Goal: Communication & Community: Share content

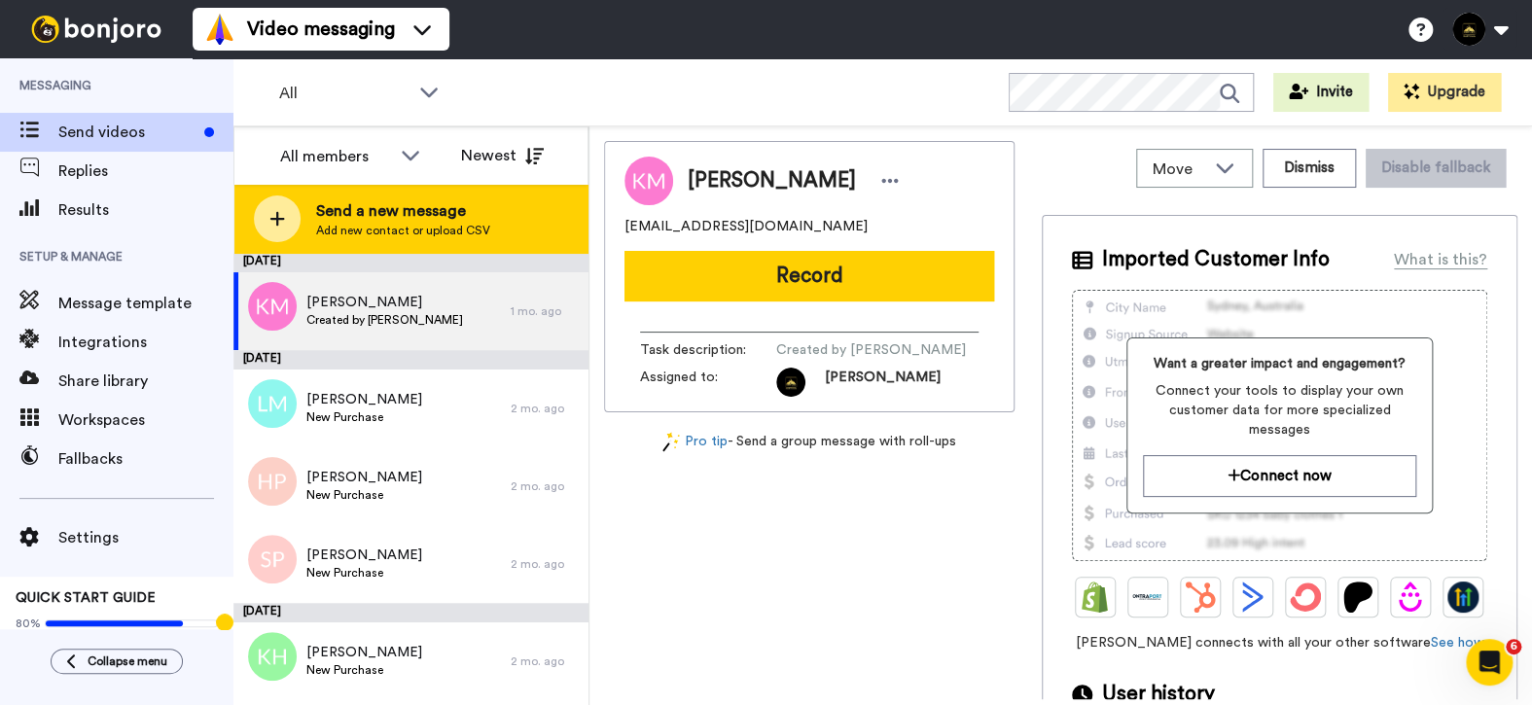
click at [410, 216] on span "Send a new message" at bounding box center [403, 210] width 174 height 23
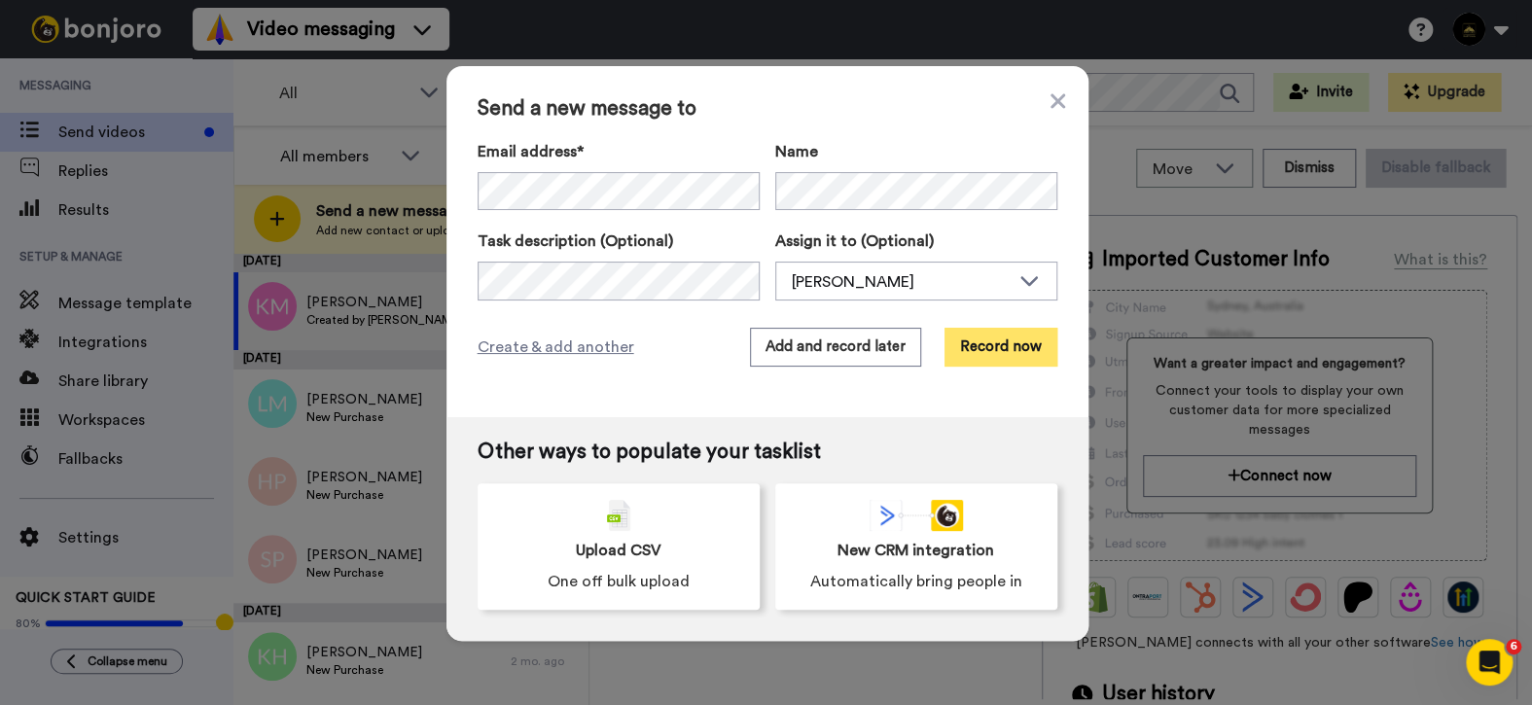
click at [1016, 352] on button "Record now" at bounding box center [1000, 347] width 113 height 39
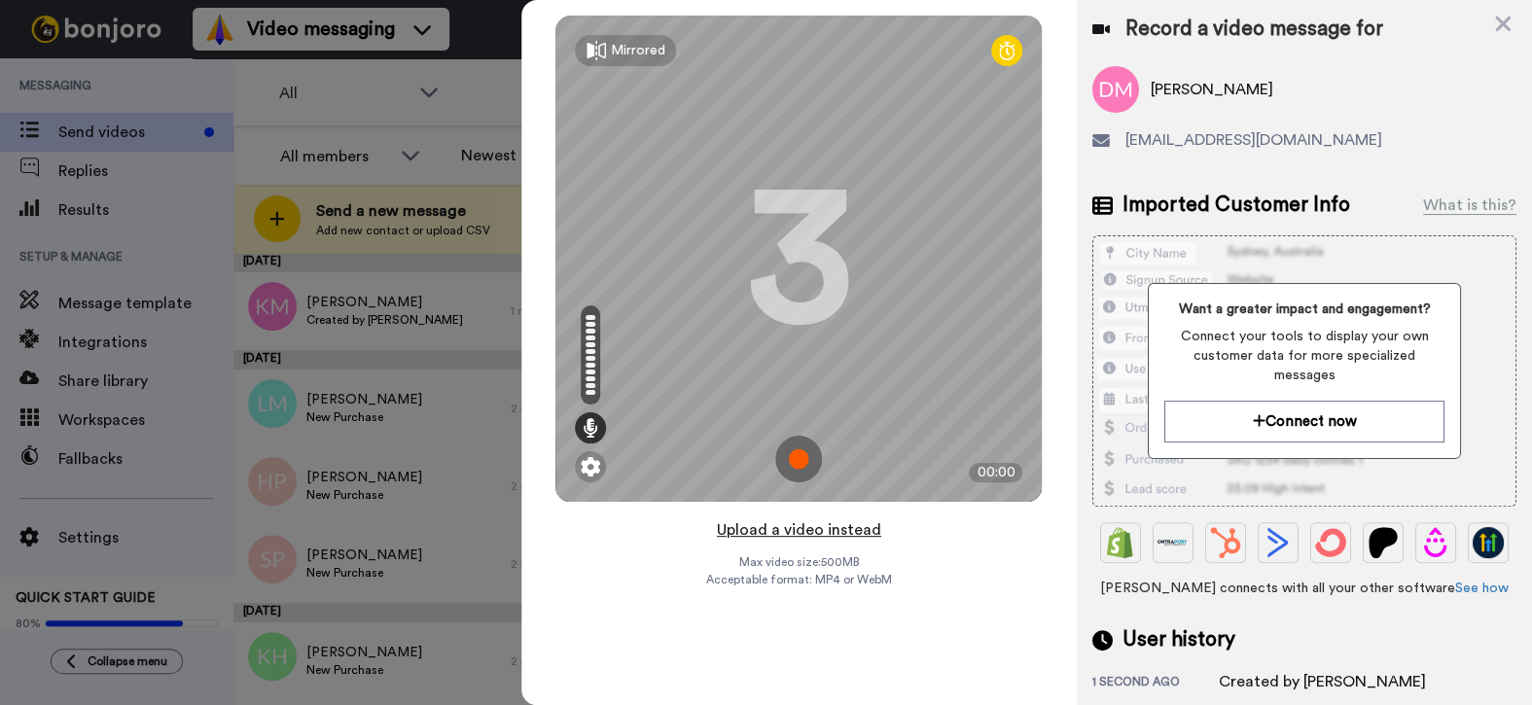
click at [777, 518] on button "Upload a video instead" at bounding box center [799, 529] width 176 height 25
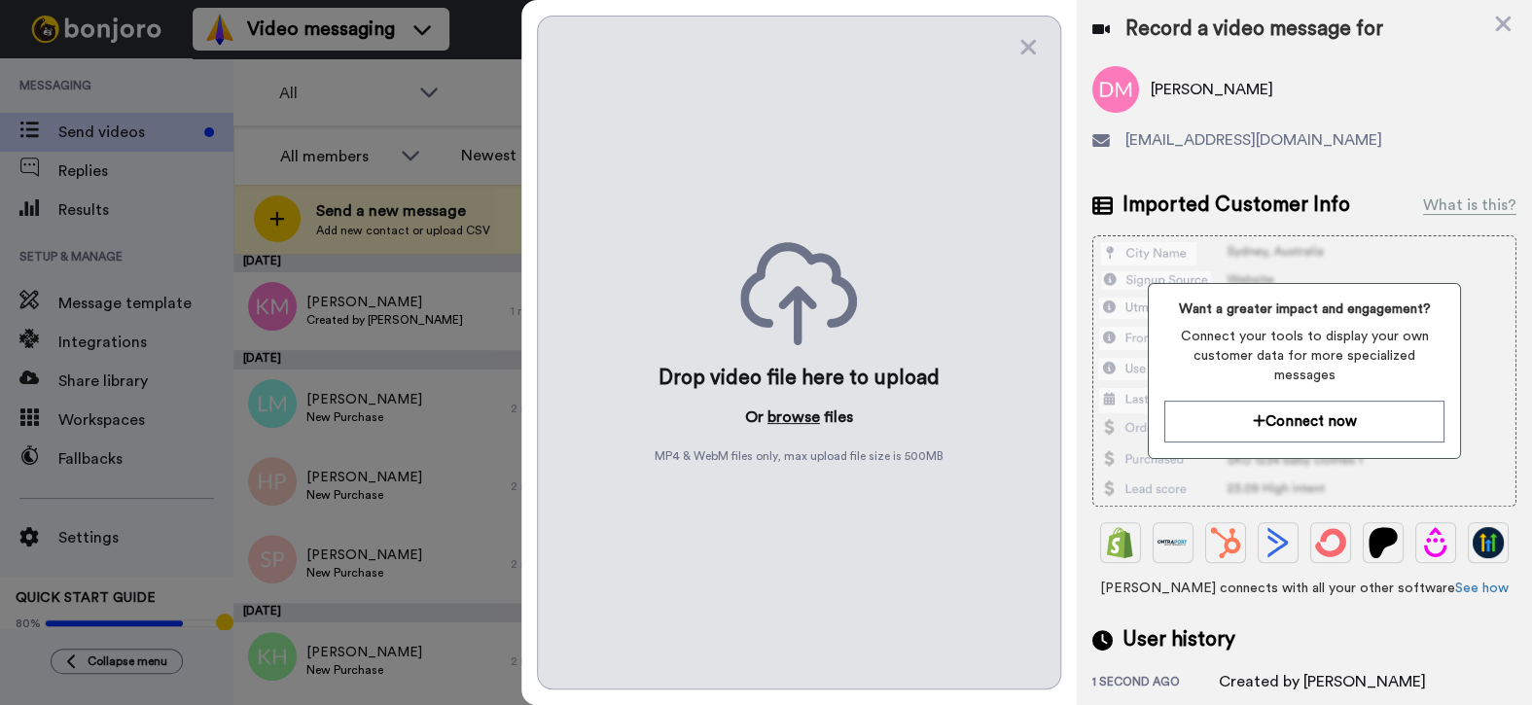
click at [786, 410] on button "browse" at bounding box center [793, 417] width 53 height 23
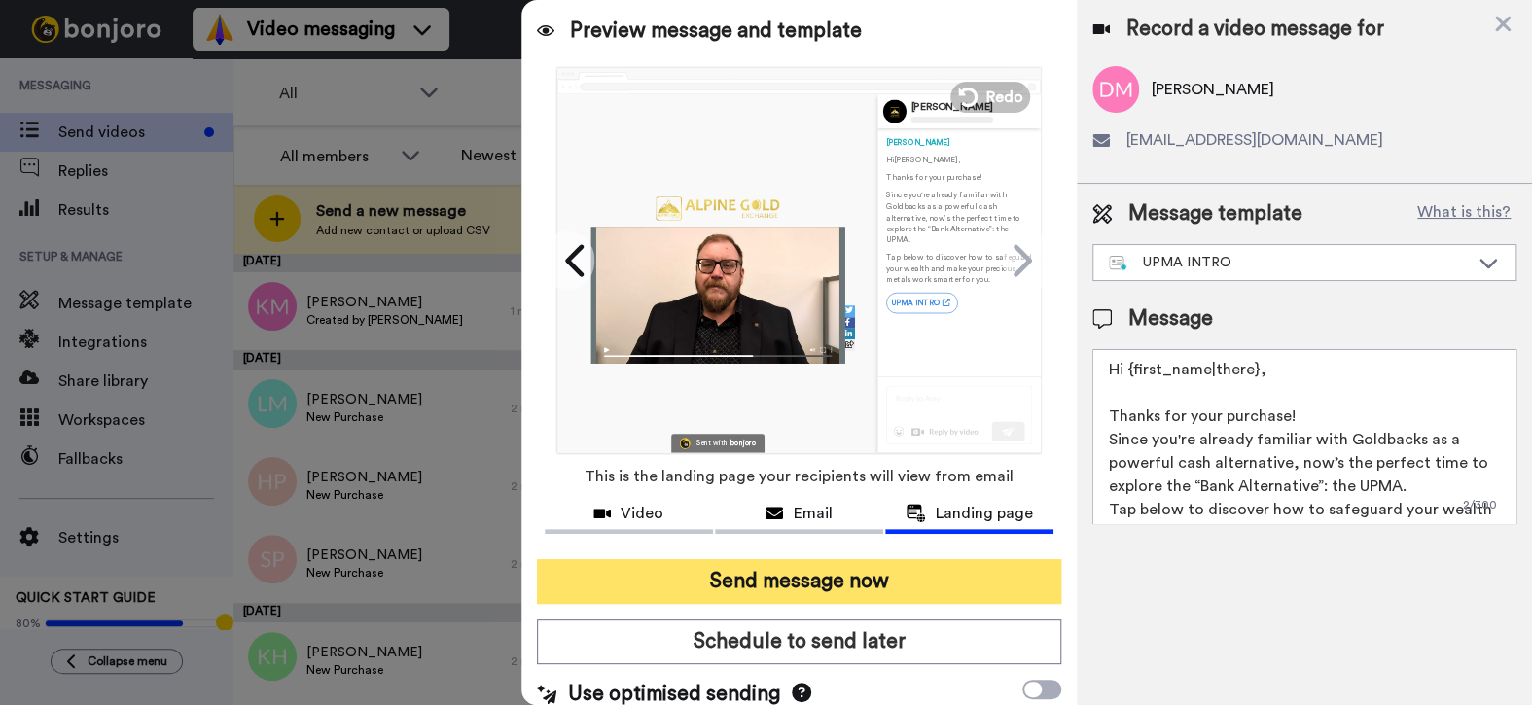
click at [797, 575] on button "Send message now" at bounding box center [799, 581] width 525 height 45
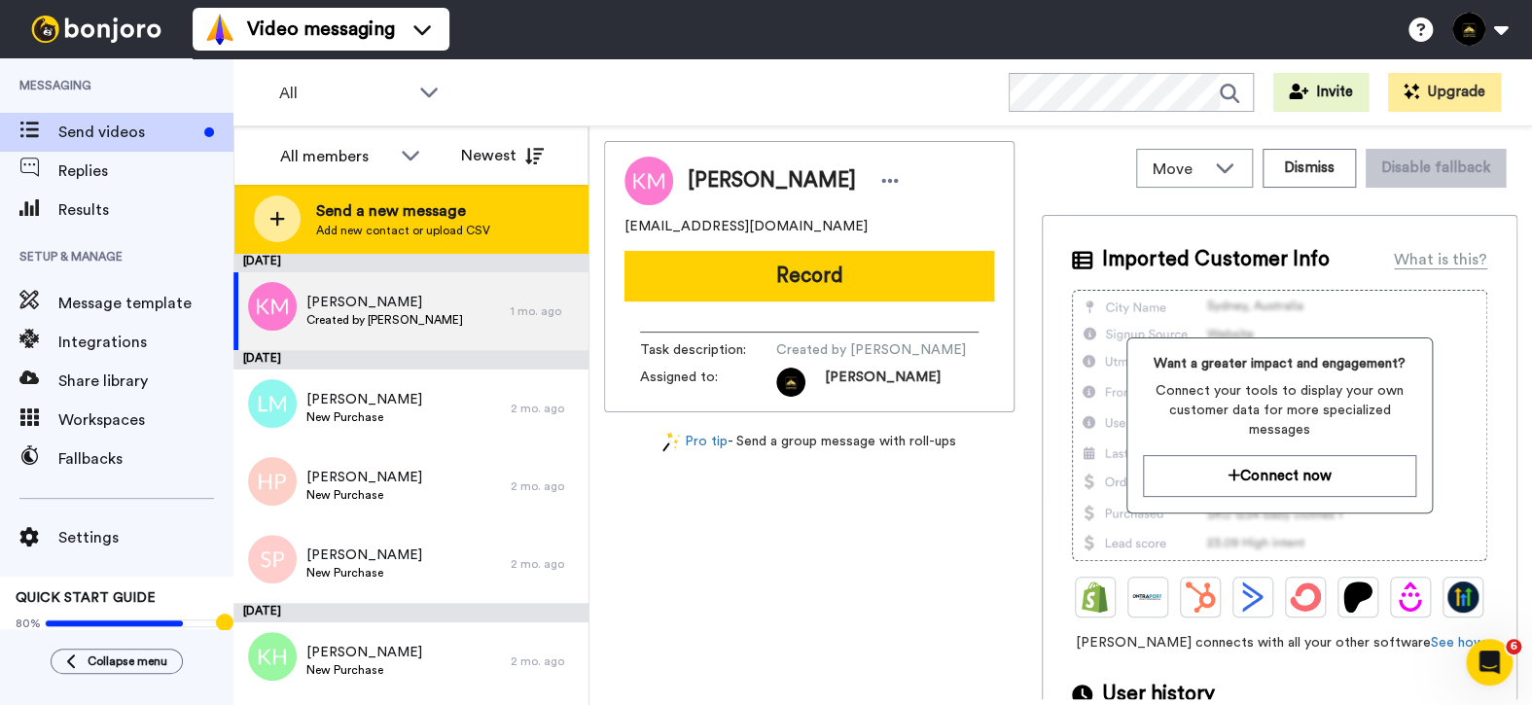
click at [514, 239] on div "Send a new message Add new contact or upload CSV" at bounding box center [410, 219] width 353 height 68
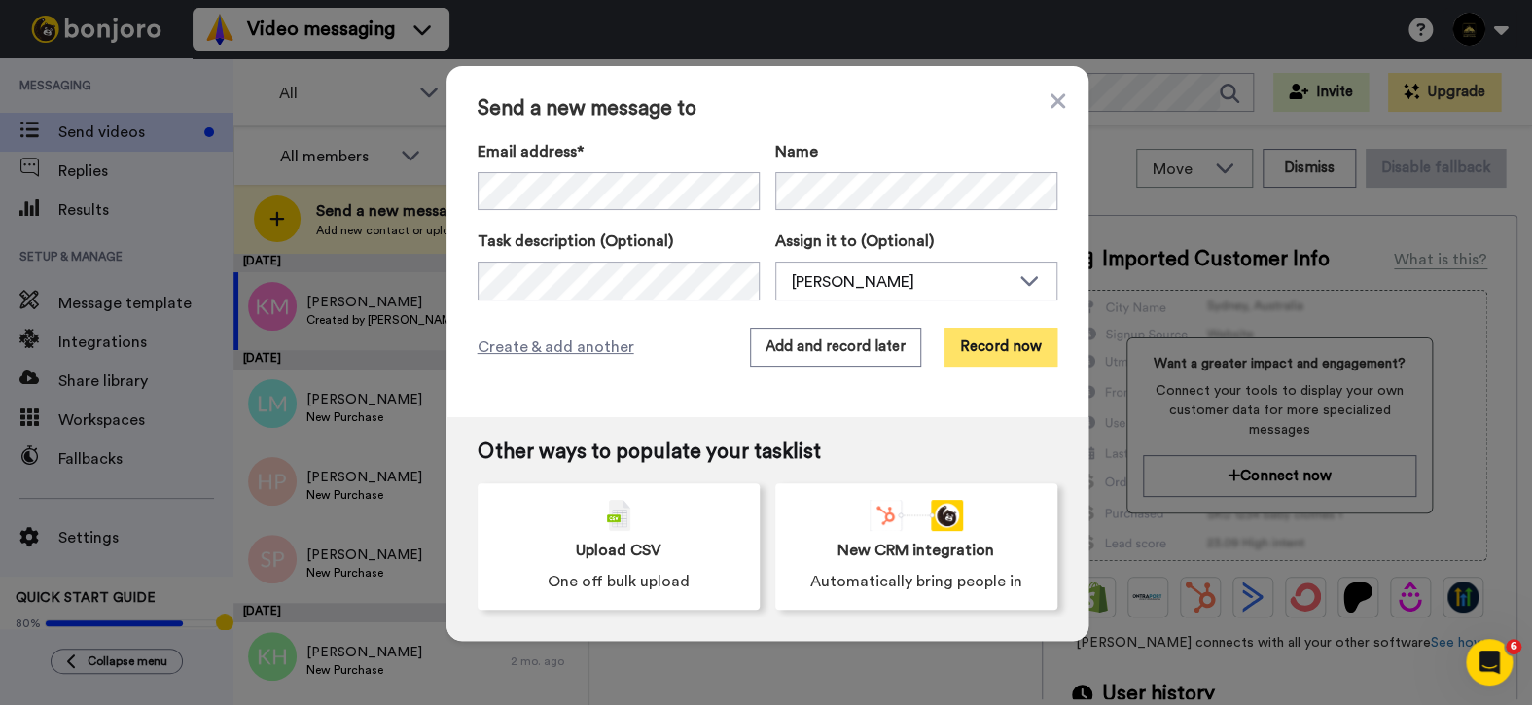
click at [988, 359] on button "Record now" at bounding box center [1000, 347] width 113 height 39
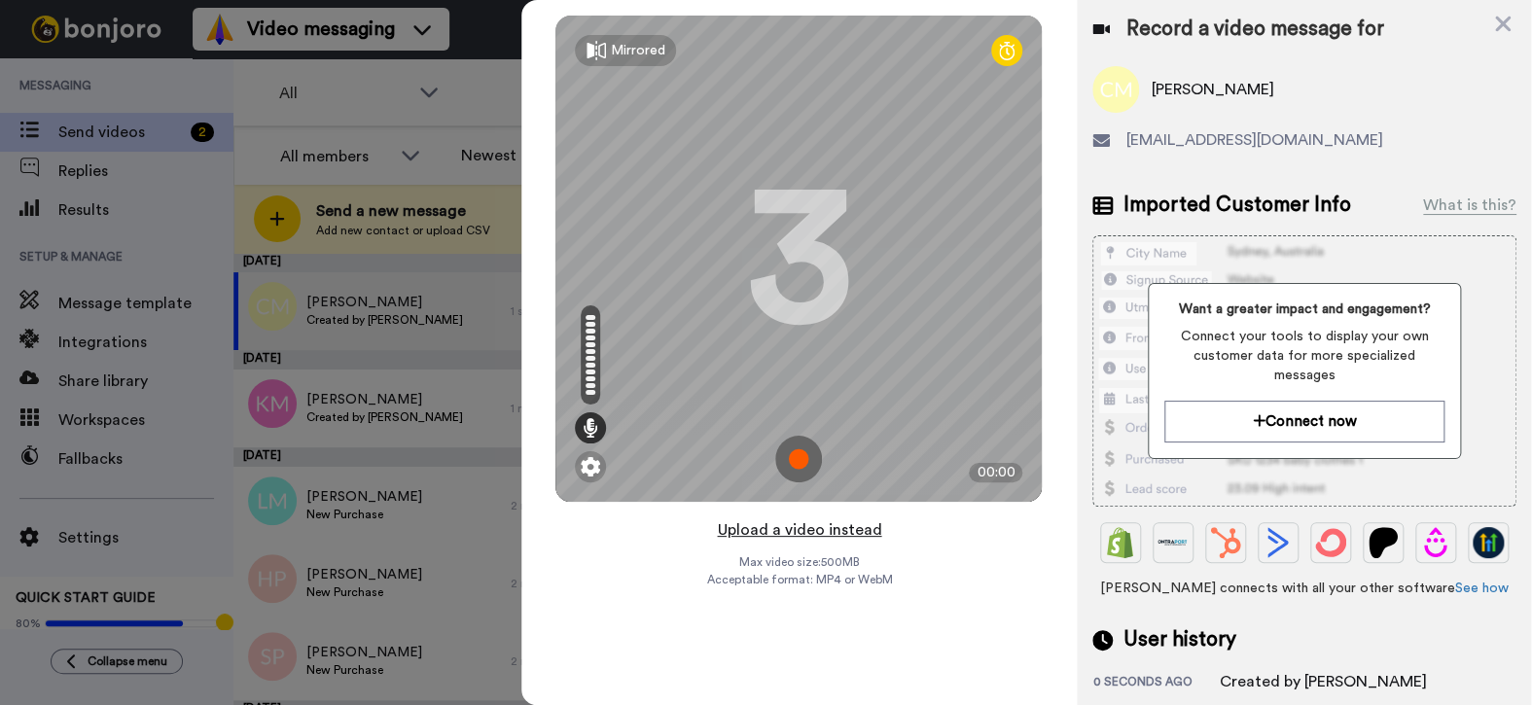
click at [791, 524] on button "Upload a video instead" at bounding box center [799, 529] width 176 height 25
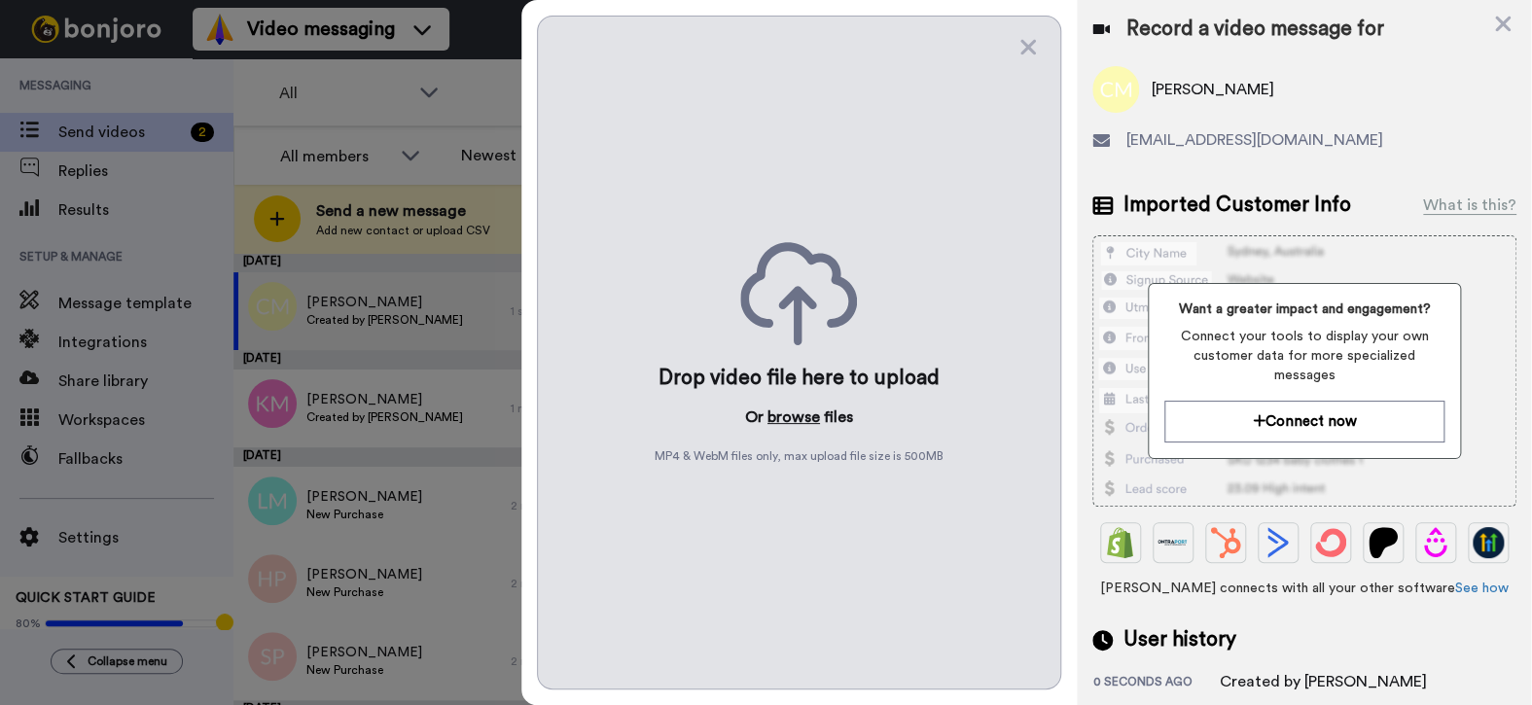
click at [788, 408] on button "browse" at bounding box center [793, 417] width 53 height 23
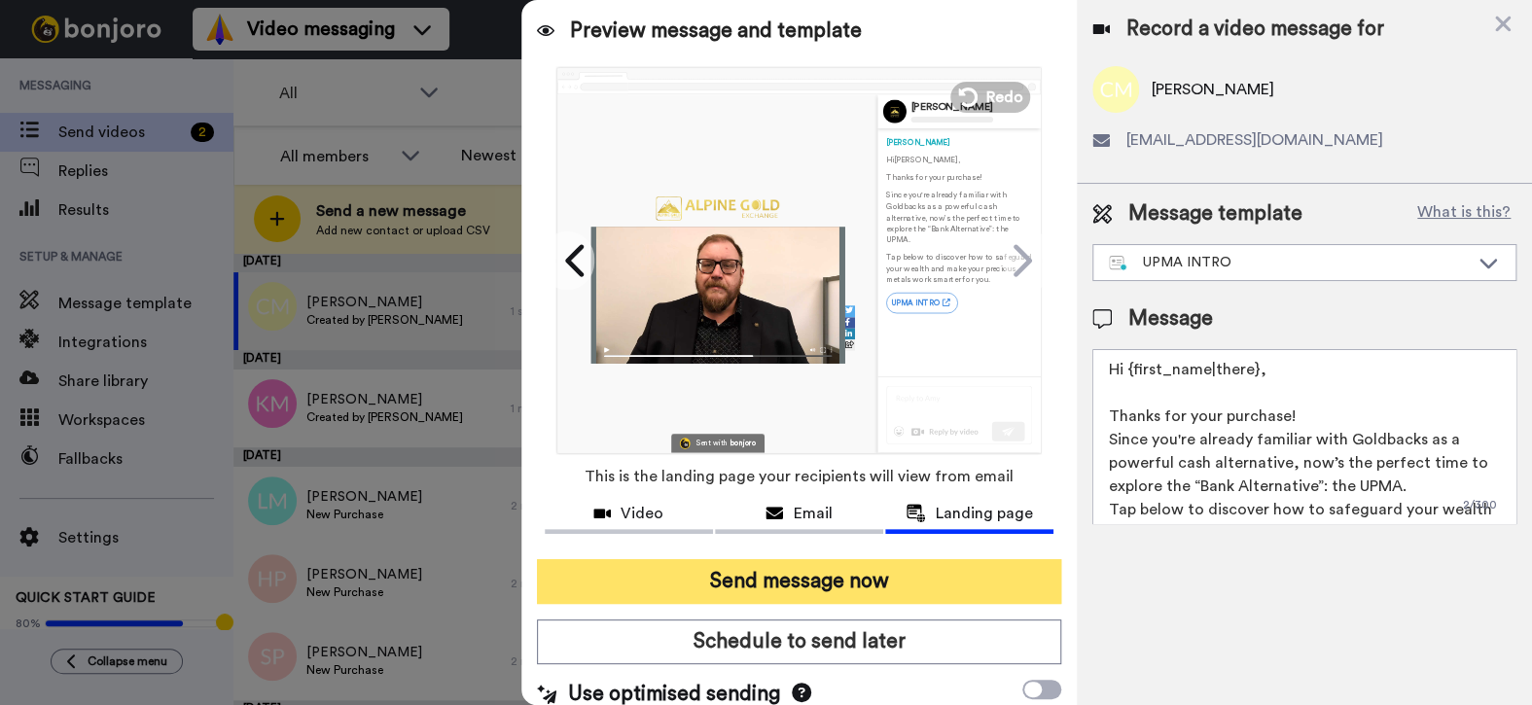
click at [780, 589] on button "Send message now" at bounding box center [799, 581] width 525 height 45
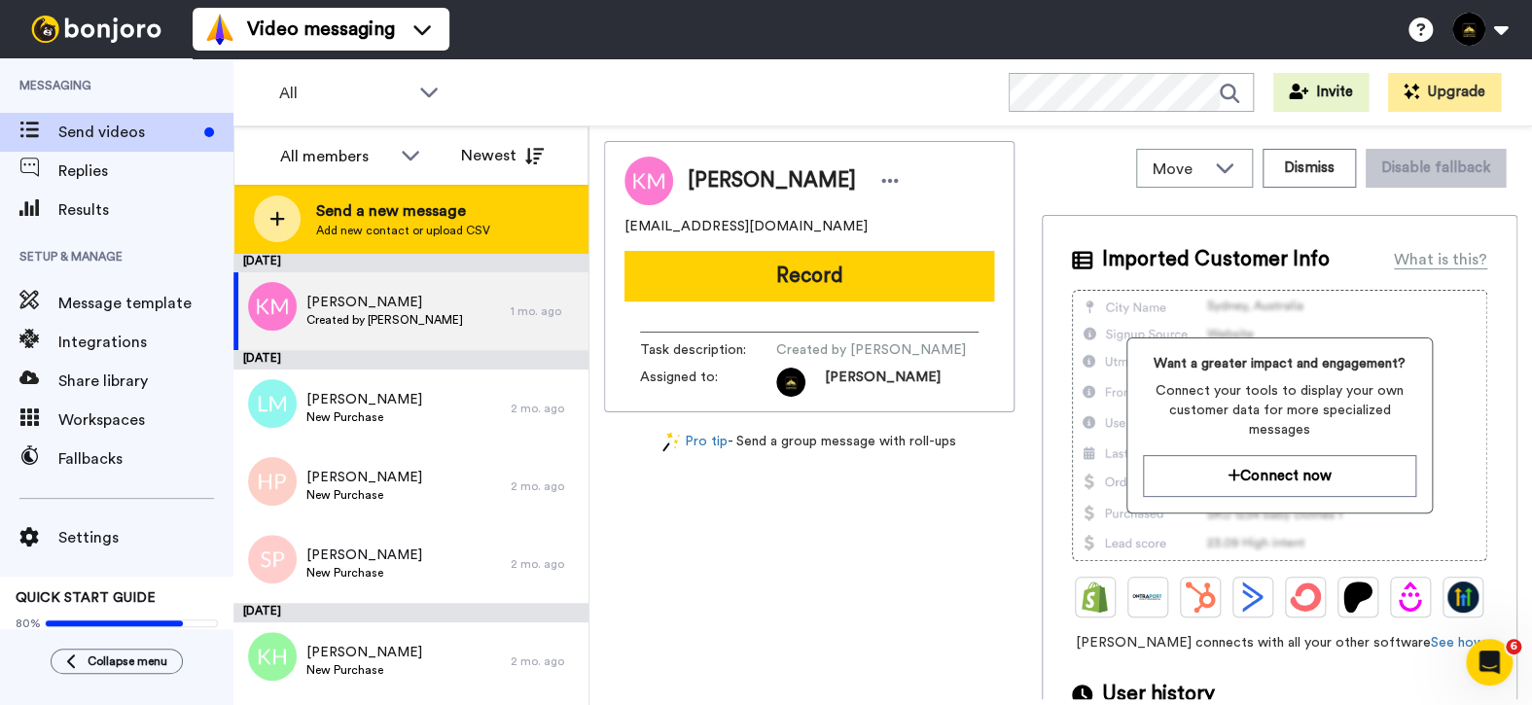
click at [329, 187] on div "Send a new message Add new contact or upload CSV" at bounding box center [410, 219] width 353 height 68
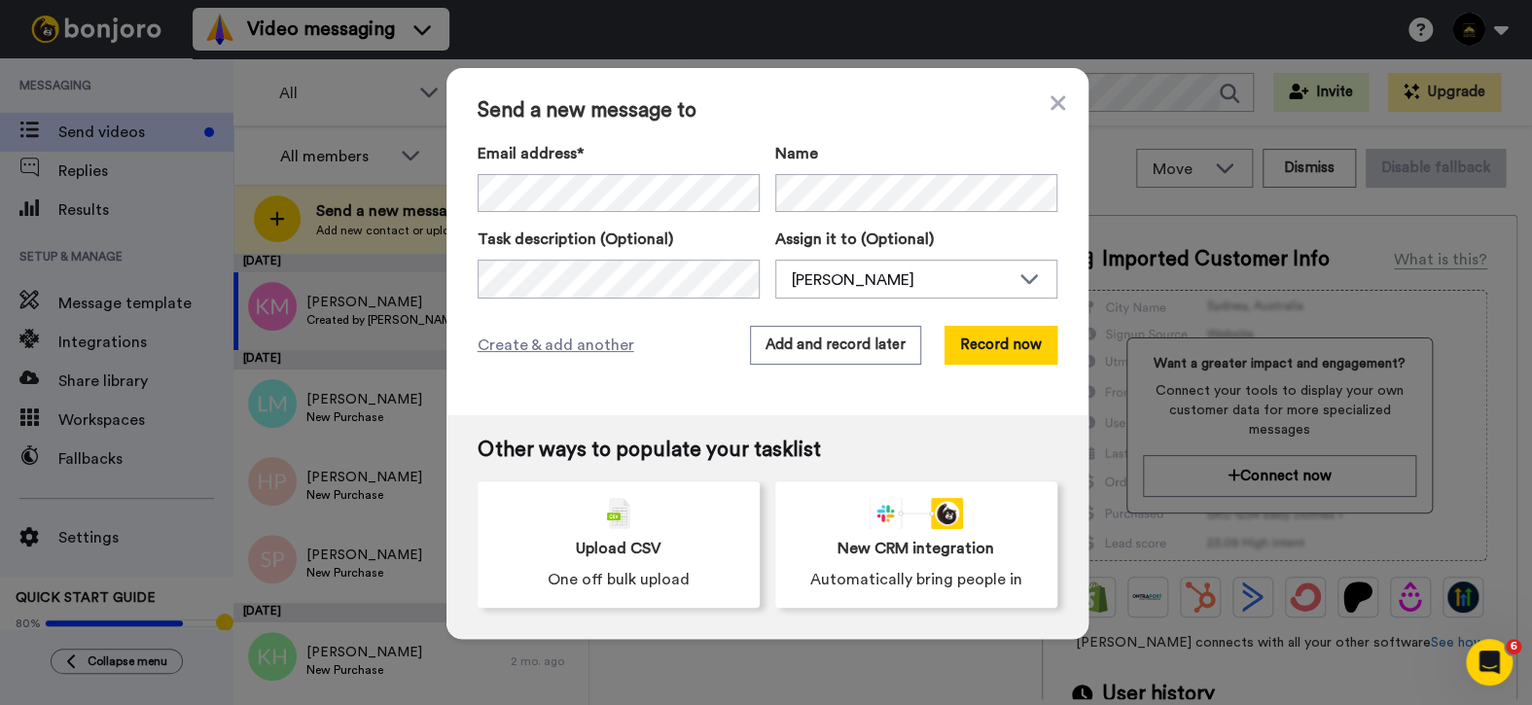
click at [862, 162] on label "Name" at bounding box center [916, 153] width 282 height 23
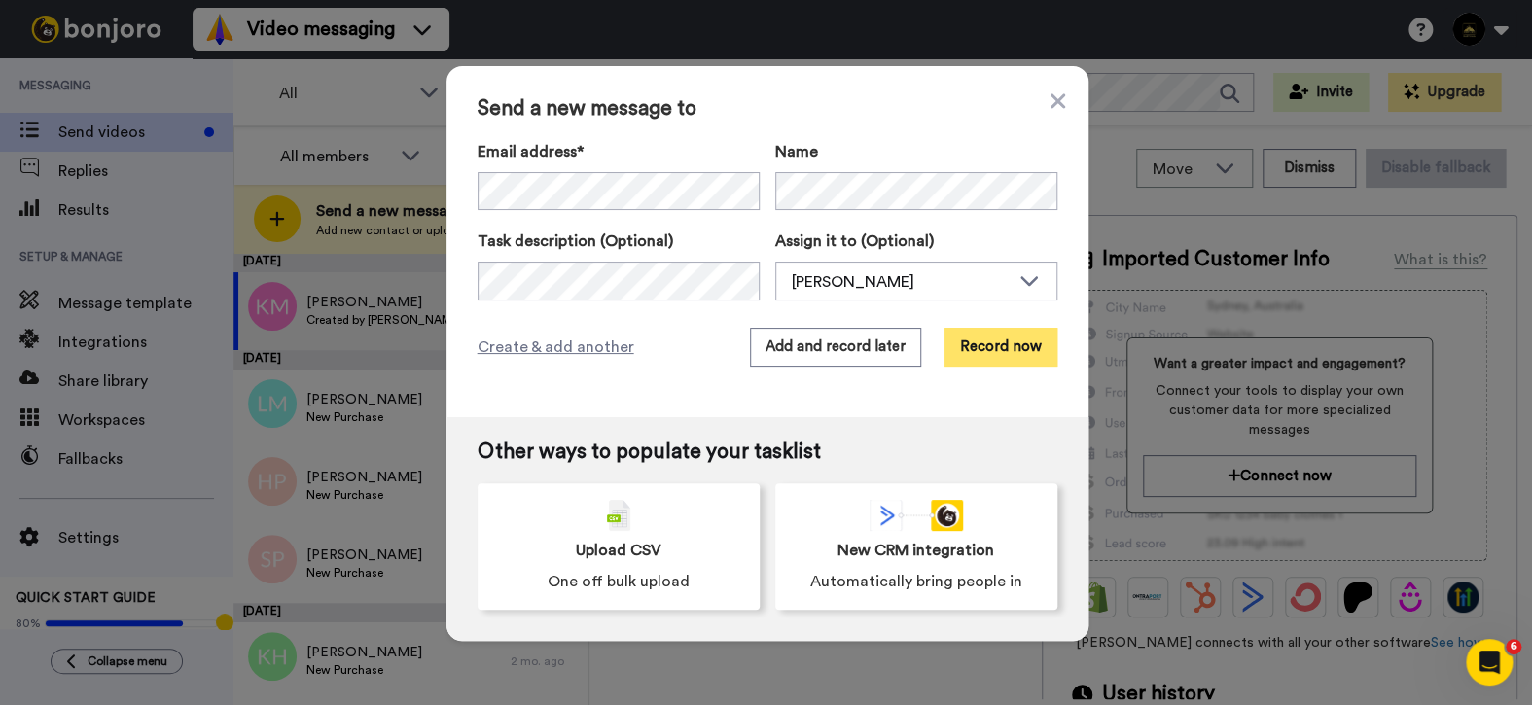
click at [1021, 350] on button "Record now" at bounding box center [1000, 347] width 113 height 39
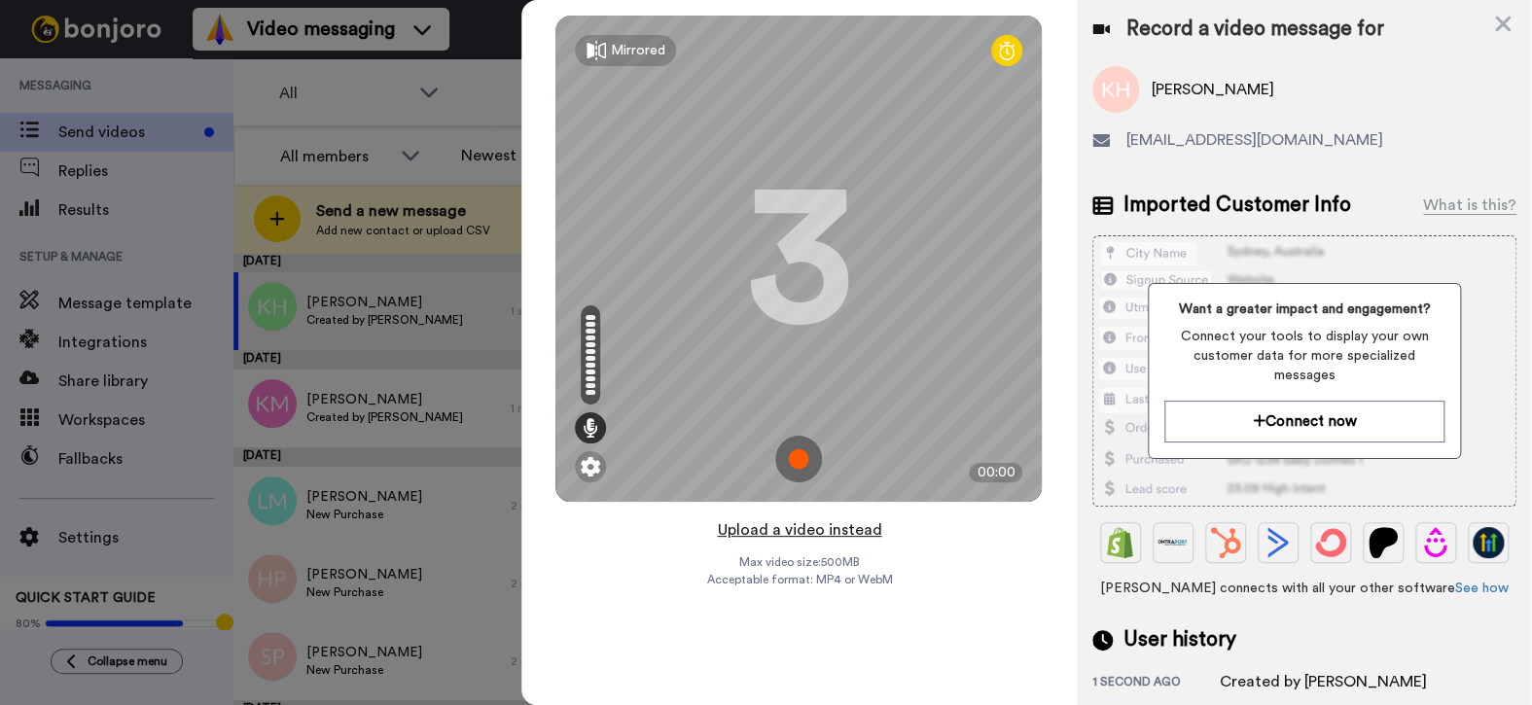
click at [834, 517] on button "Upload a video instead" at bounding box center [799, 529] width 176 height 25
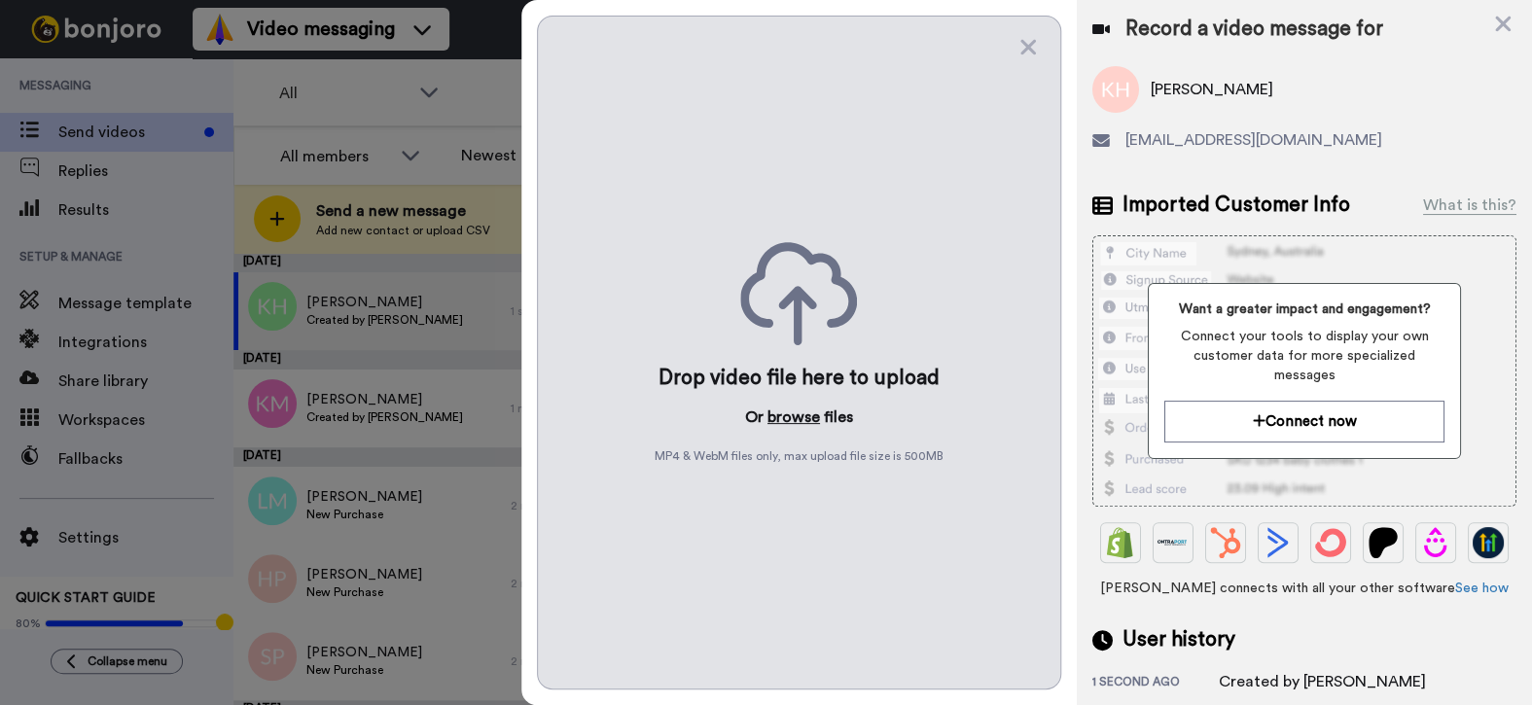
click at [805, 409] on button "browse" at bounding box center [793, 417] width 53 height 23
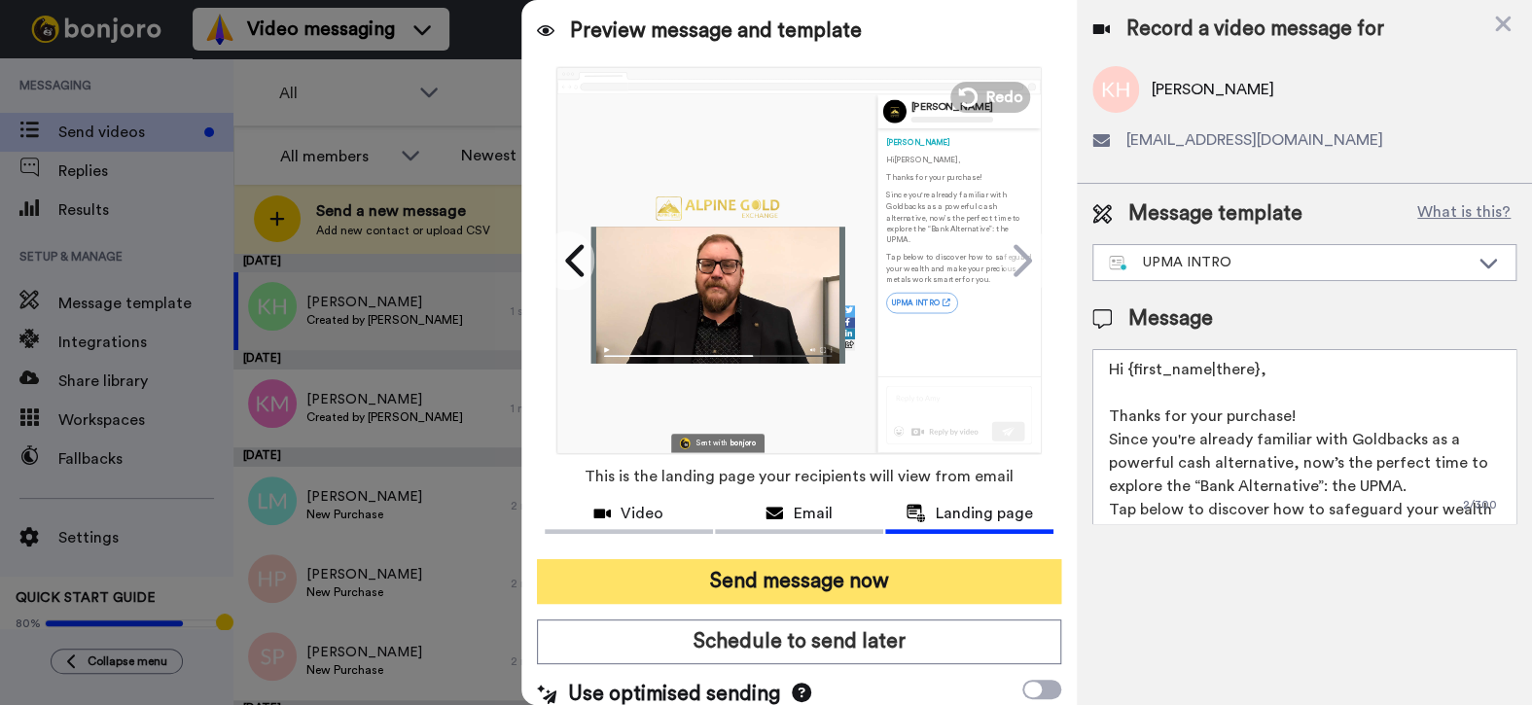
click at [792, 583] on button "Send message now" at bounding box center [799, 581] width 525 height 45
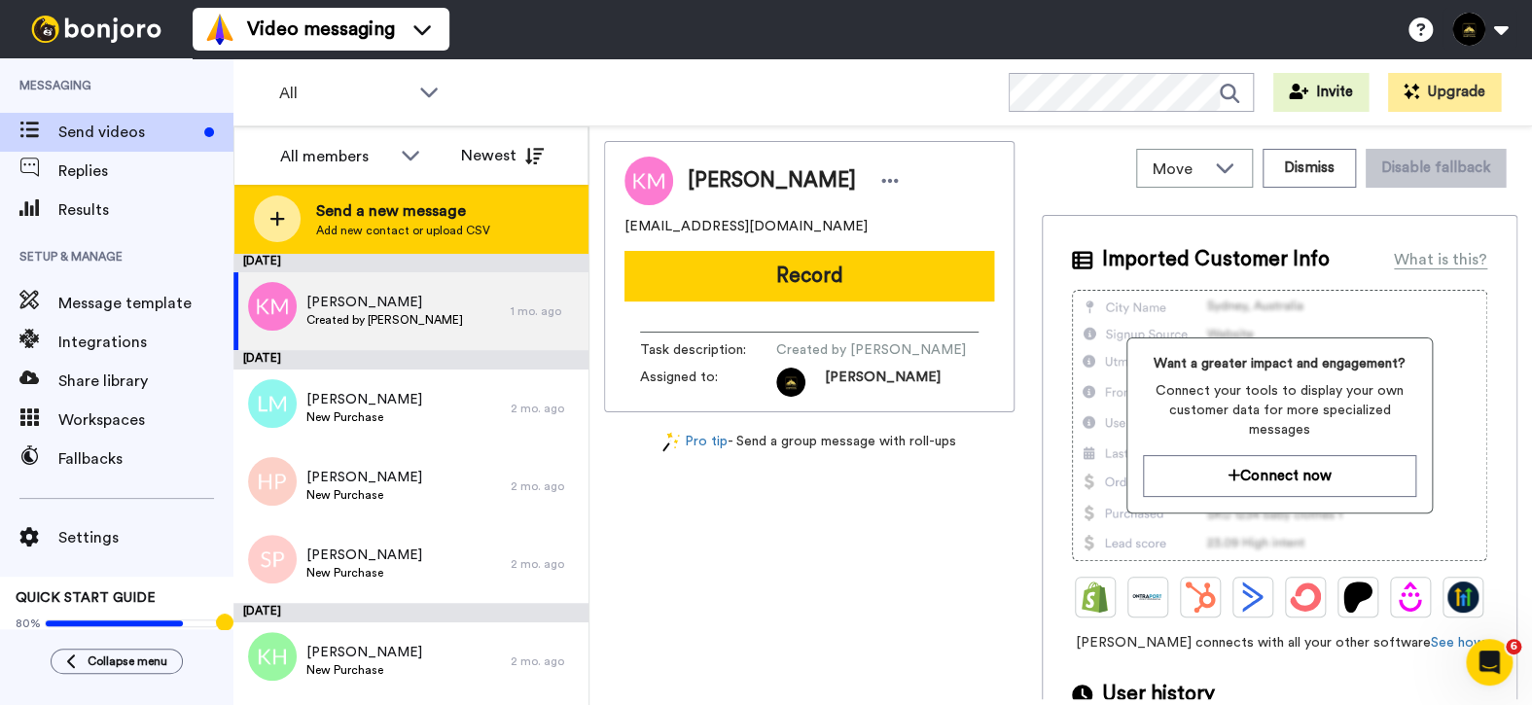
click at [333, 209] on span "Send a new message" at bounding box center [403, 210] width 174 height 23
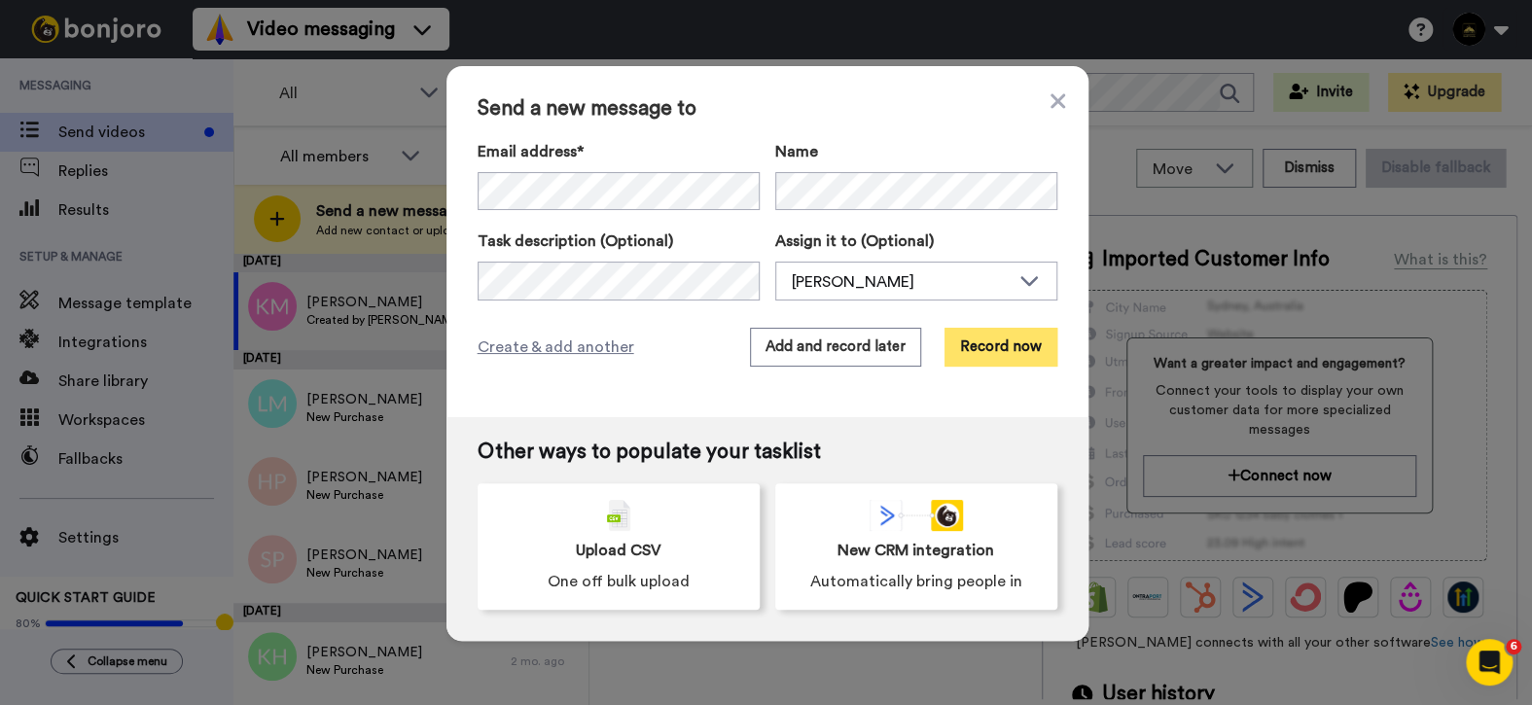
click at [999, 361] on button "Record now" at bounding box center [1000, 347] width 113 height 39
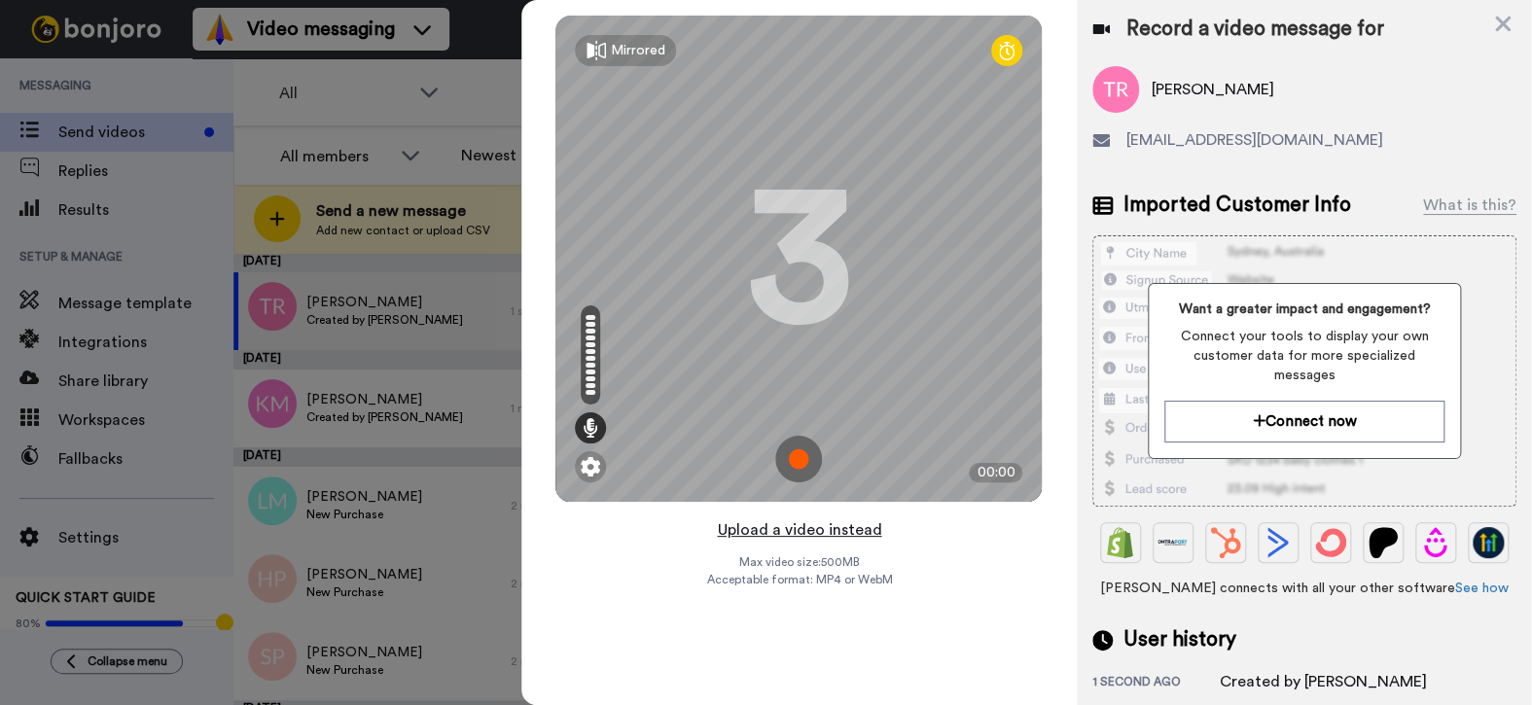
click at [808, 534] on button "Upload a video instead" at bounding box center [799, 529] width 176 height 25
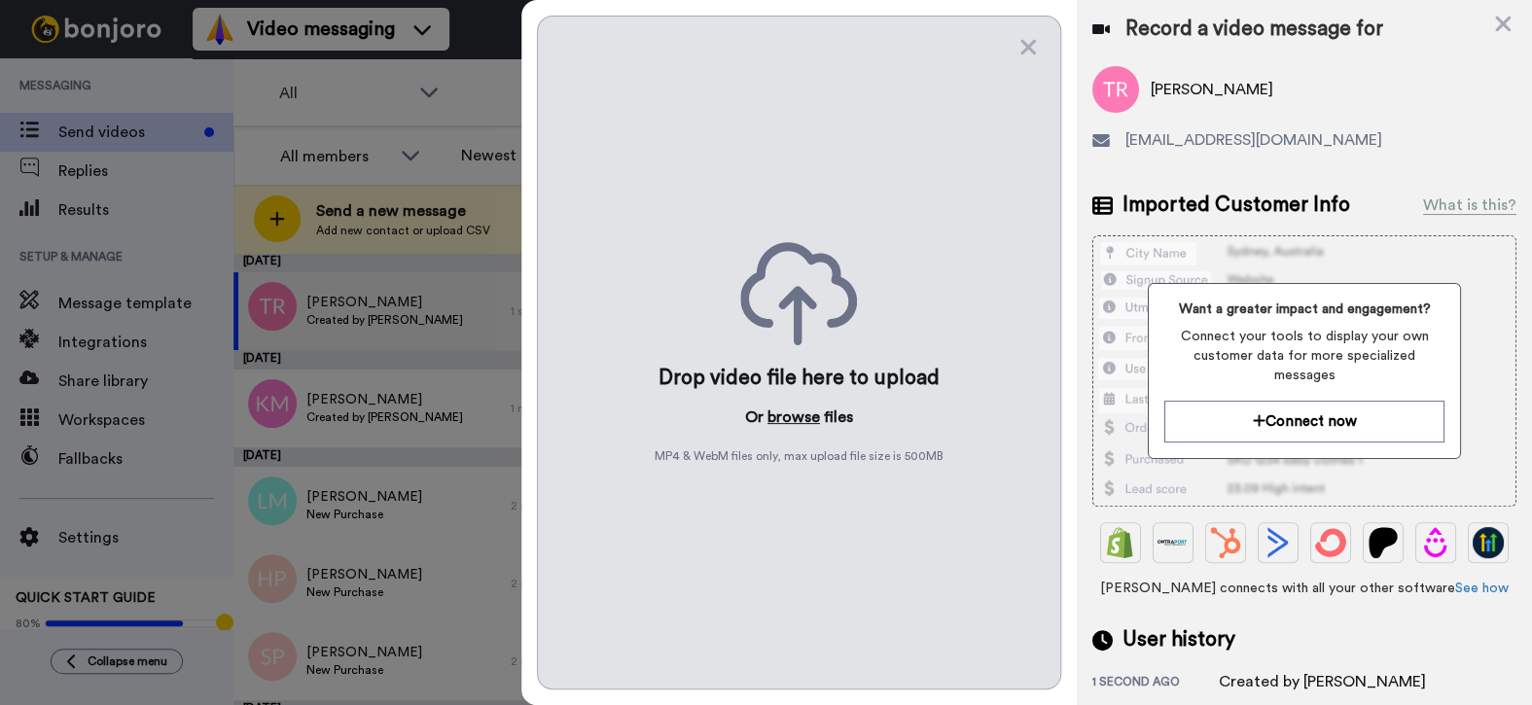
click at [799, 409] on button "browse" at bounding box center [793, 417] width 53 height 23
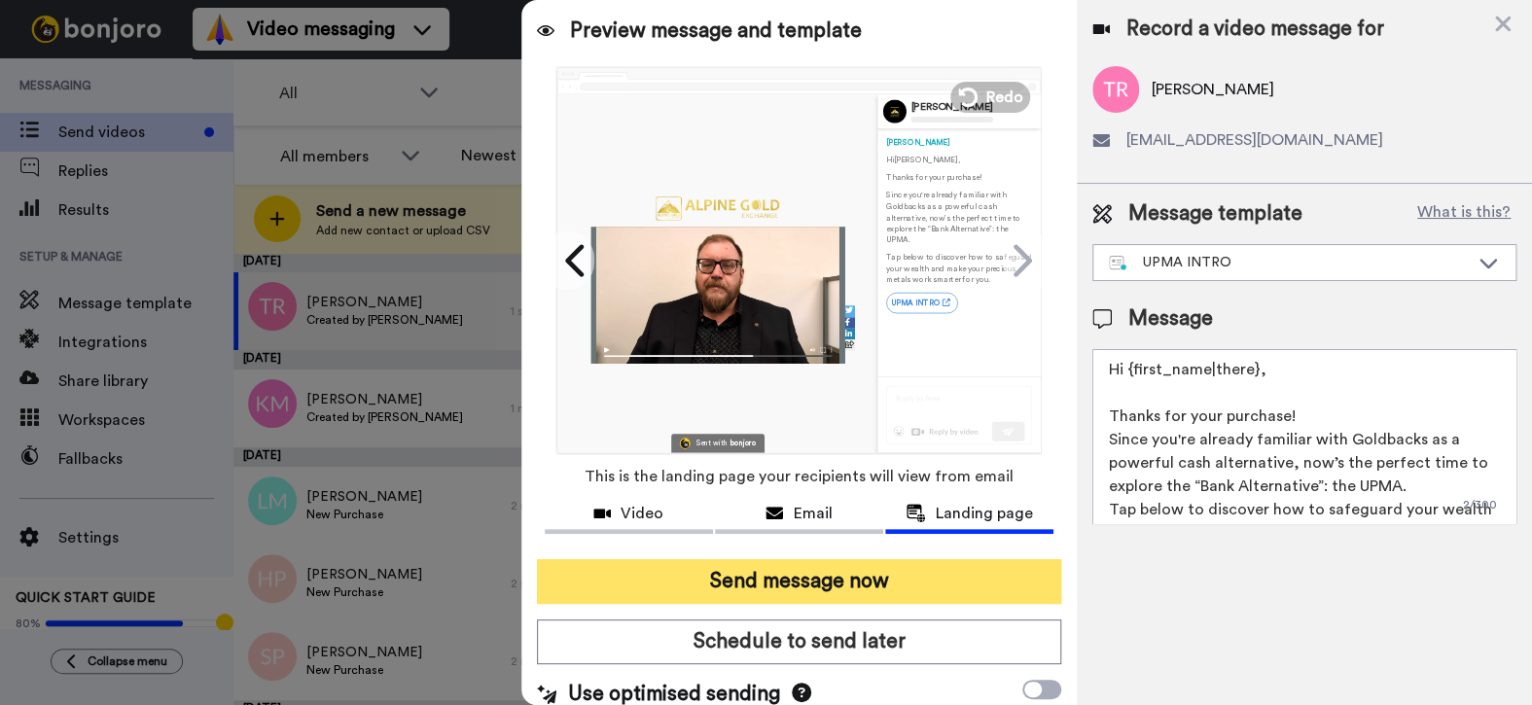
click at [717, 598] on button "Send message now" at bounding box center [799, 581] width 525 height 45
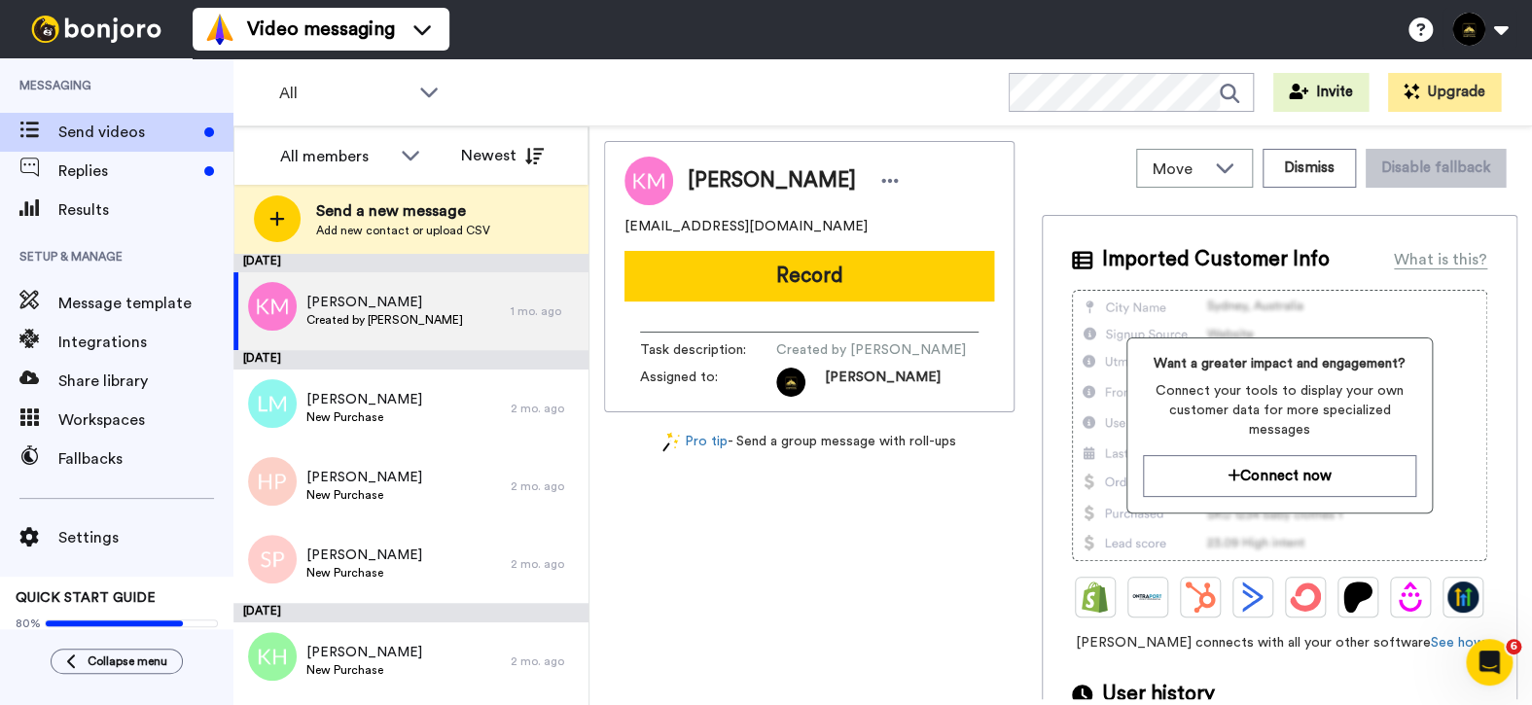
click at [364, 227] on span "Add new contact or upload CSV" at bounding box center [403, 231] width 174 height 16
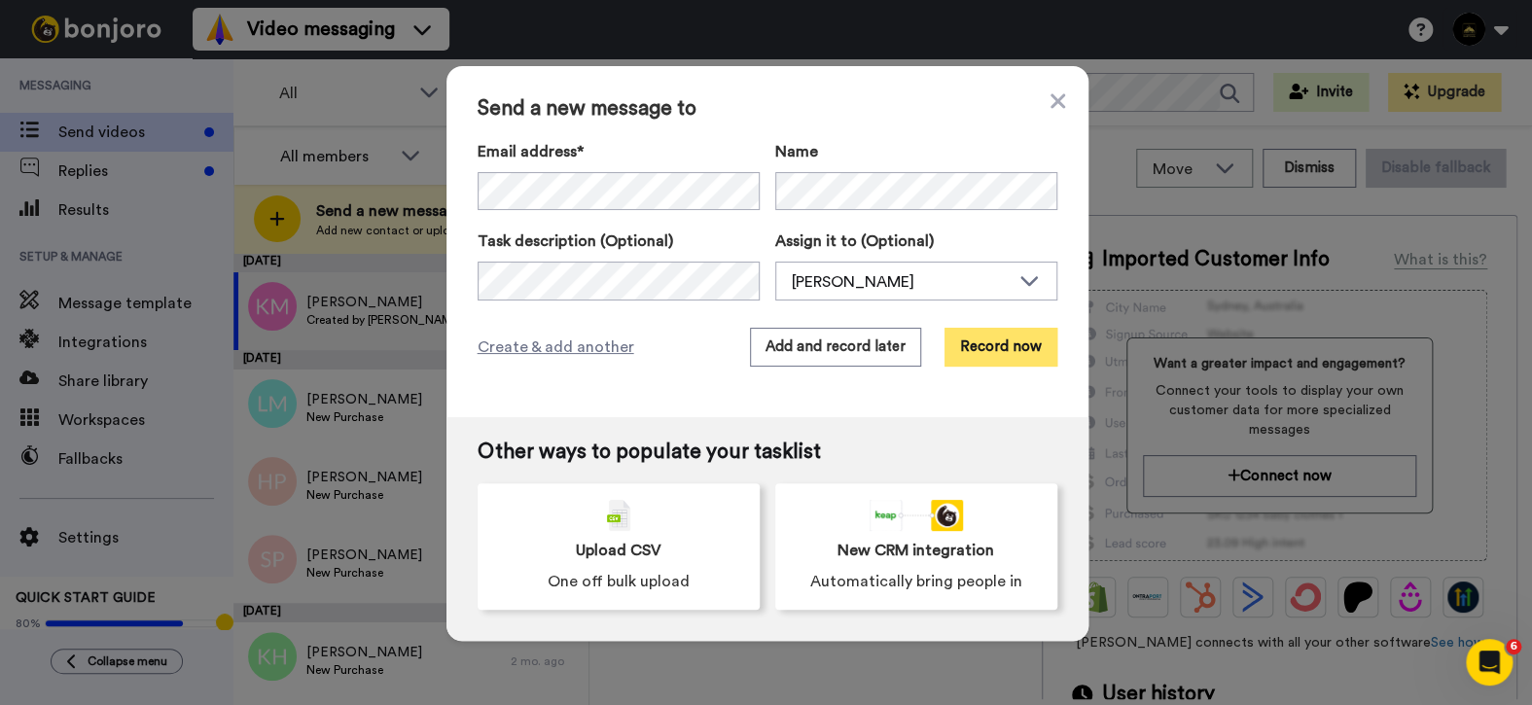
click at [1010, 350] on button "Record now" at bounding box center [1000, 347] width 113 height 39
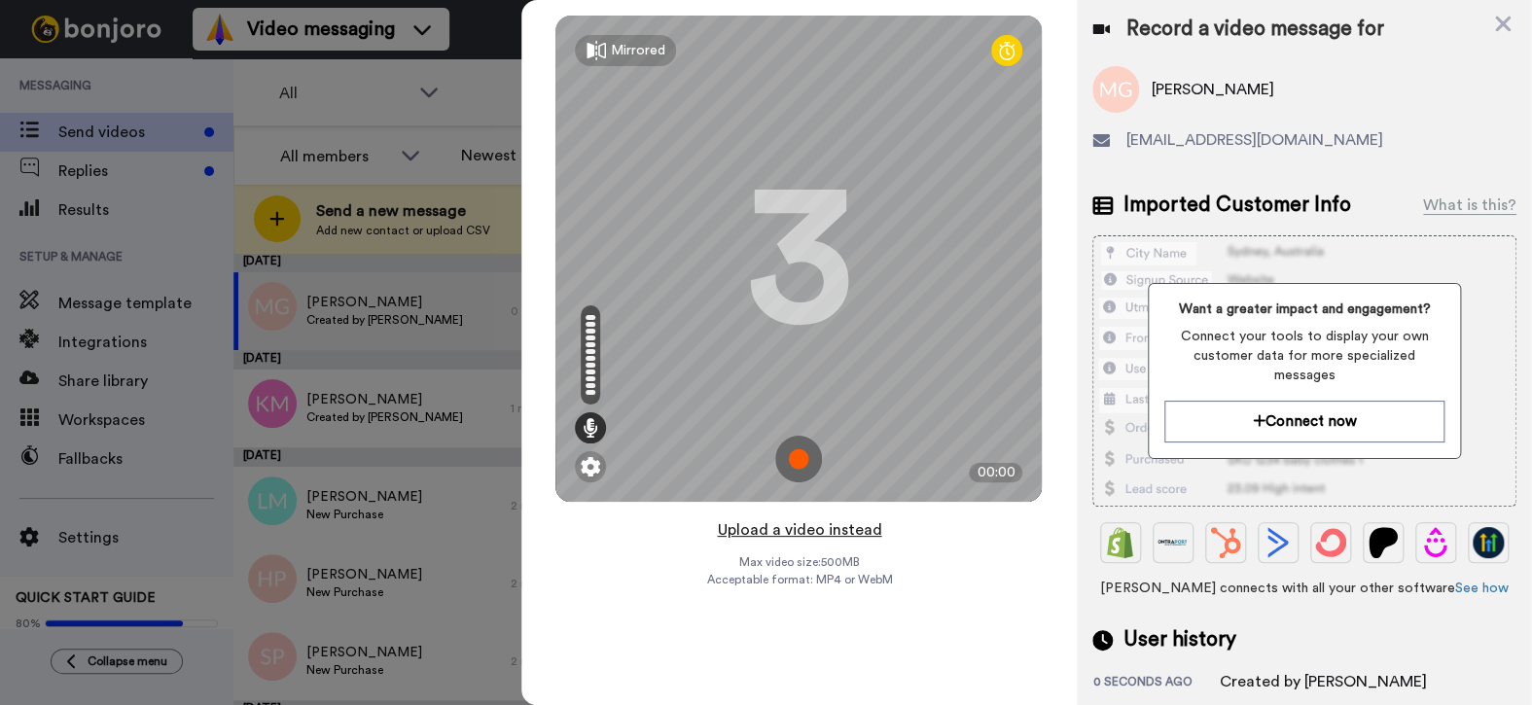
click at [796, 529] on button "Upload a video instead" at bounding box center [799, 529] width 176 height 25
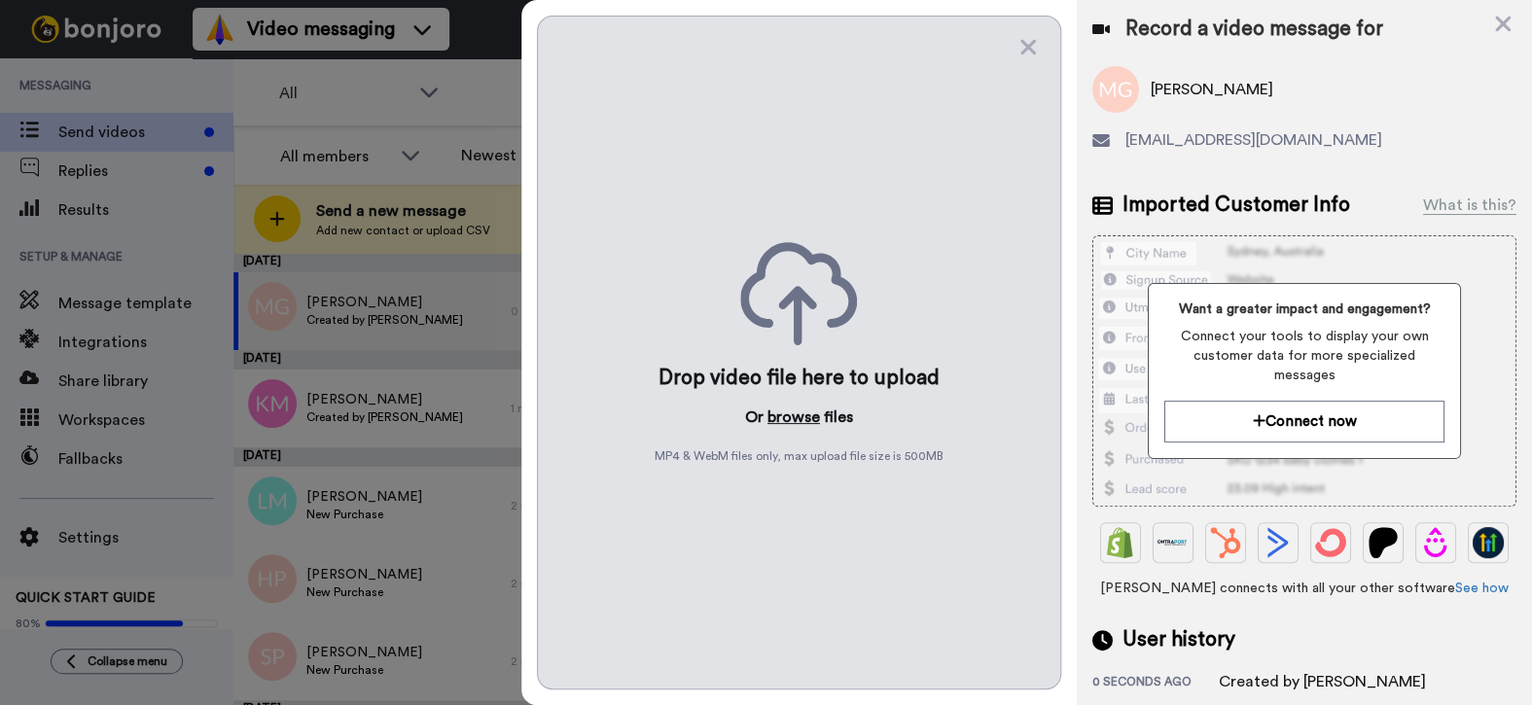
click at [799, 412] on button "browse" at bounding box center [793, 417] width 53 height 23
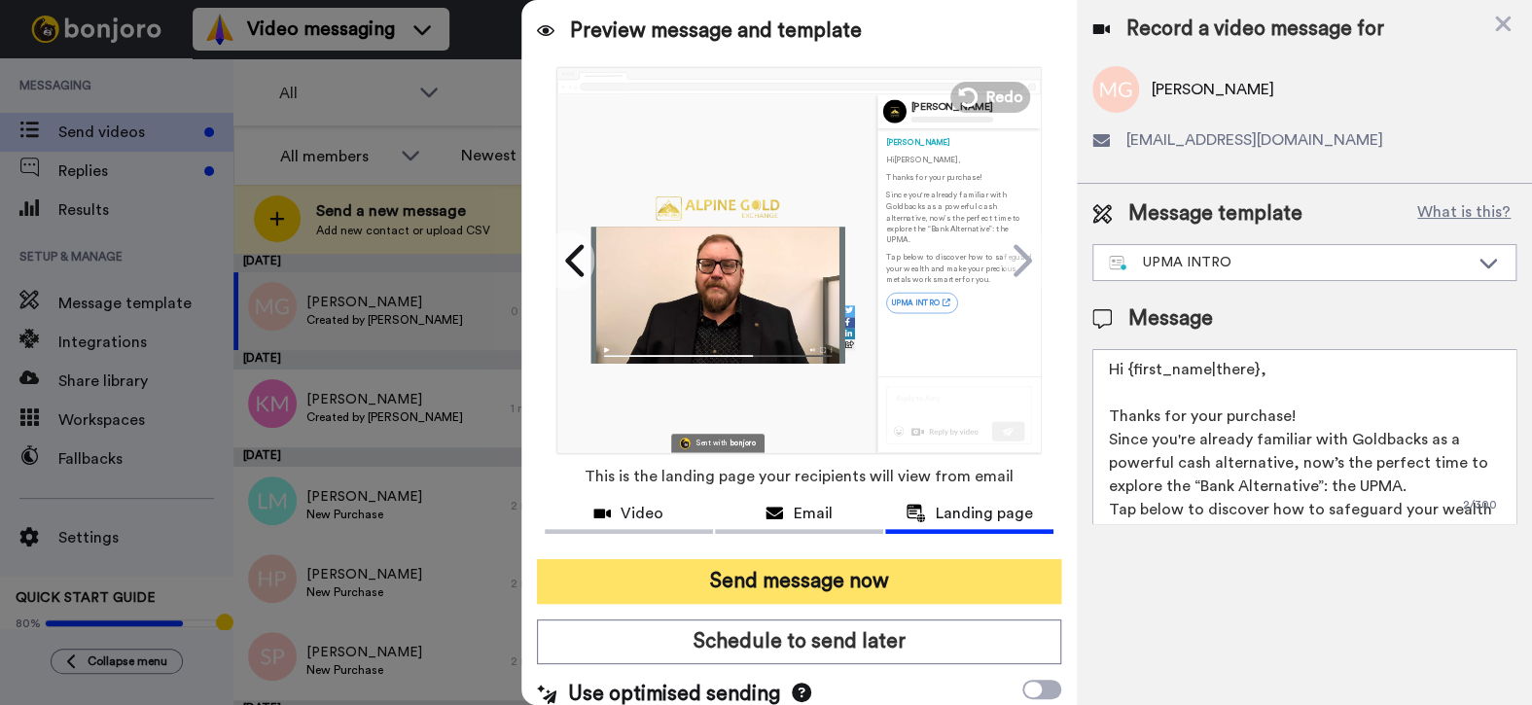
click at [756, 585] on button "Send message now" at bounding box center [799, 581] width 525 height 45
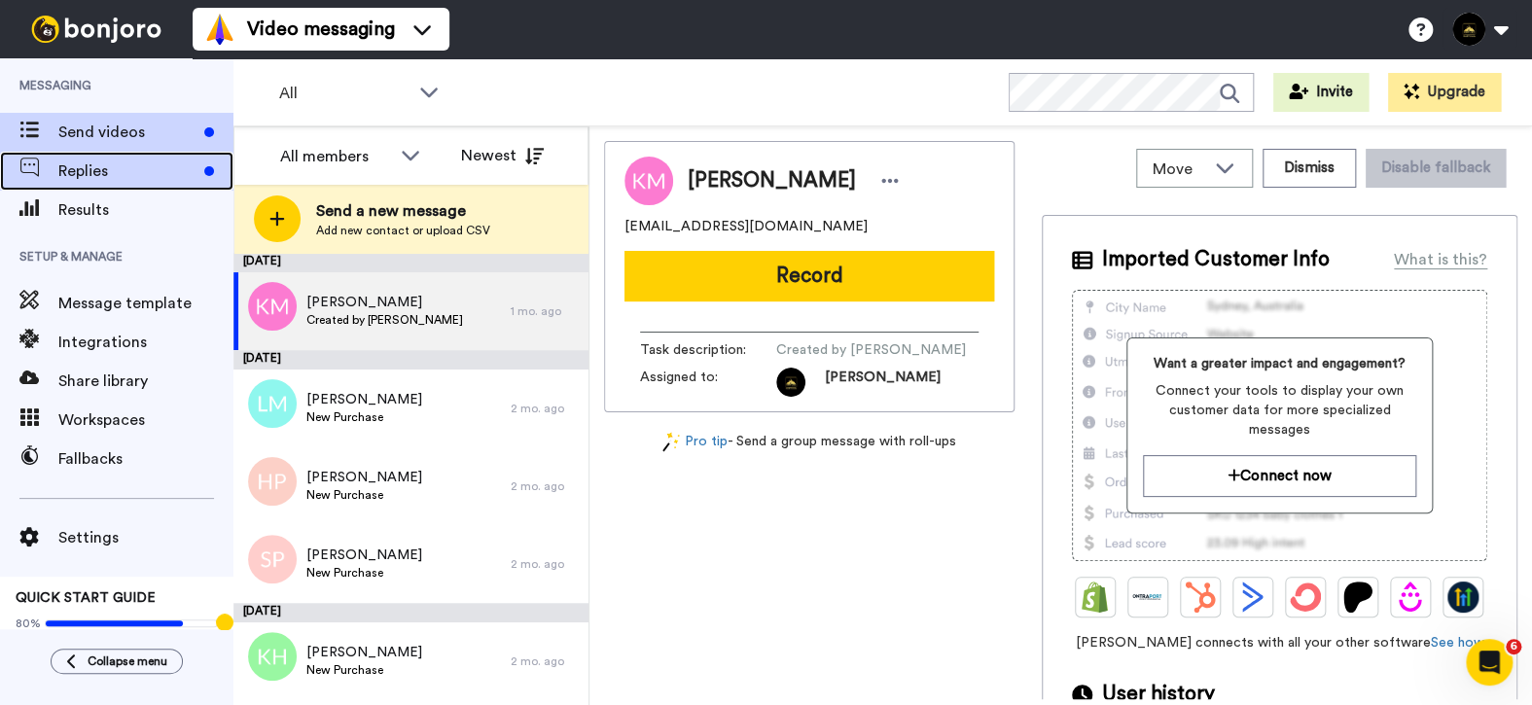
click at [114, 165] on span "Replies" at bounding box center [127, 170] width 138 height 23
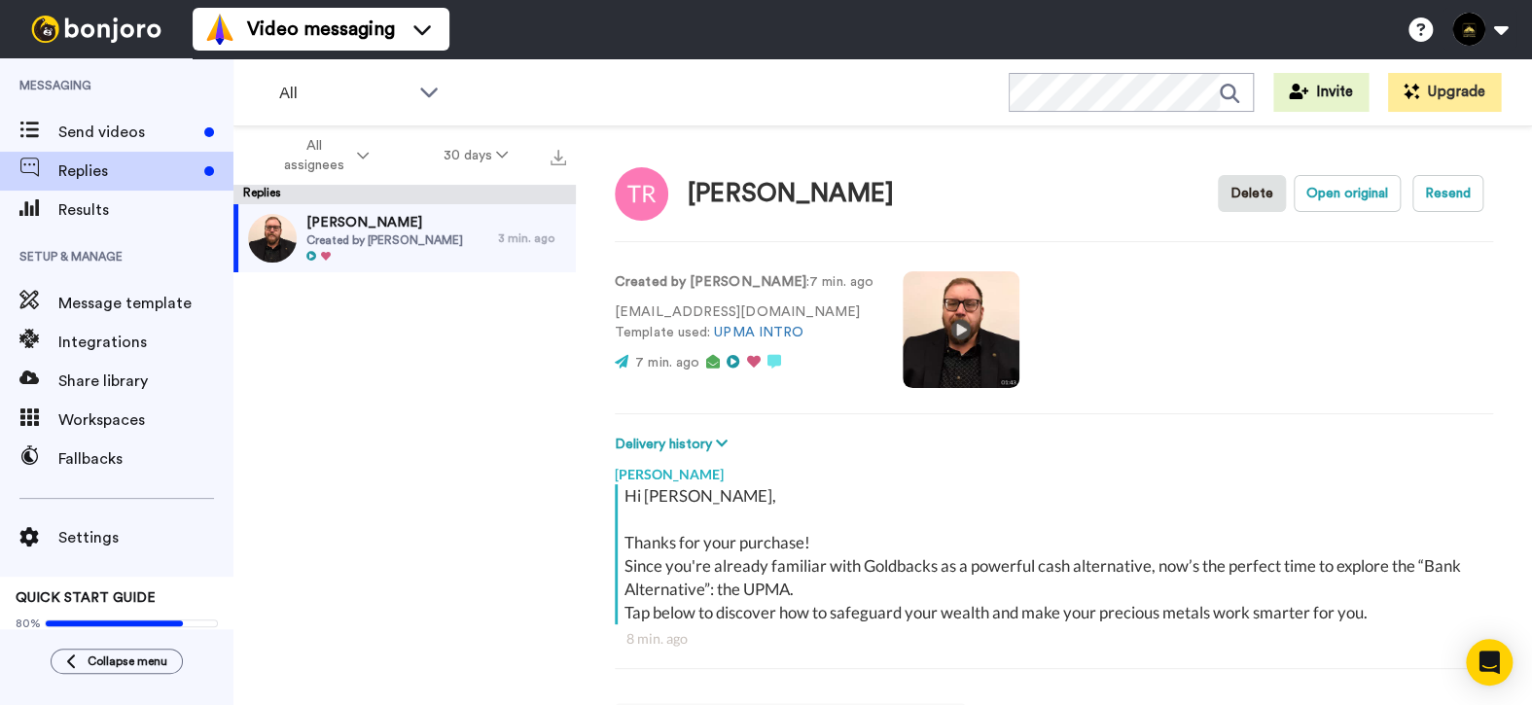
scroll to position [67, 0]
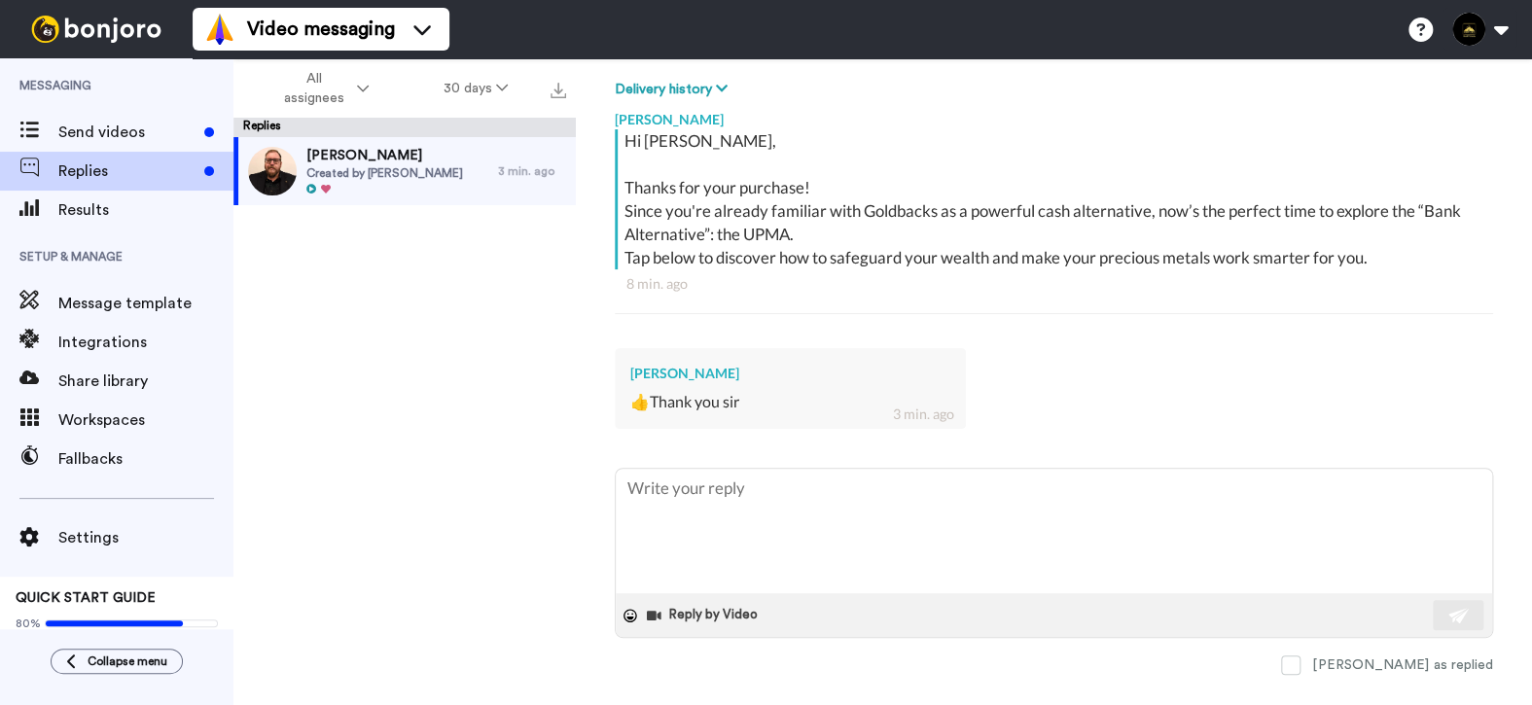
click at [667, 274] on div "8 min. ago" at bounding box center [1053, 283] width 855 height 19
click at [861, 242] on div "Hi Travis, Thanks for your purchase! Since you're already familiar with Goldbac…" at bounding box center [1056, 197] width 864 height 140
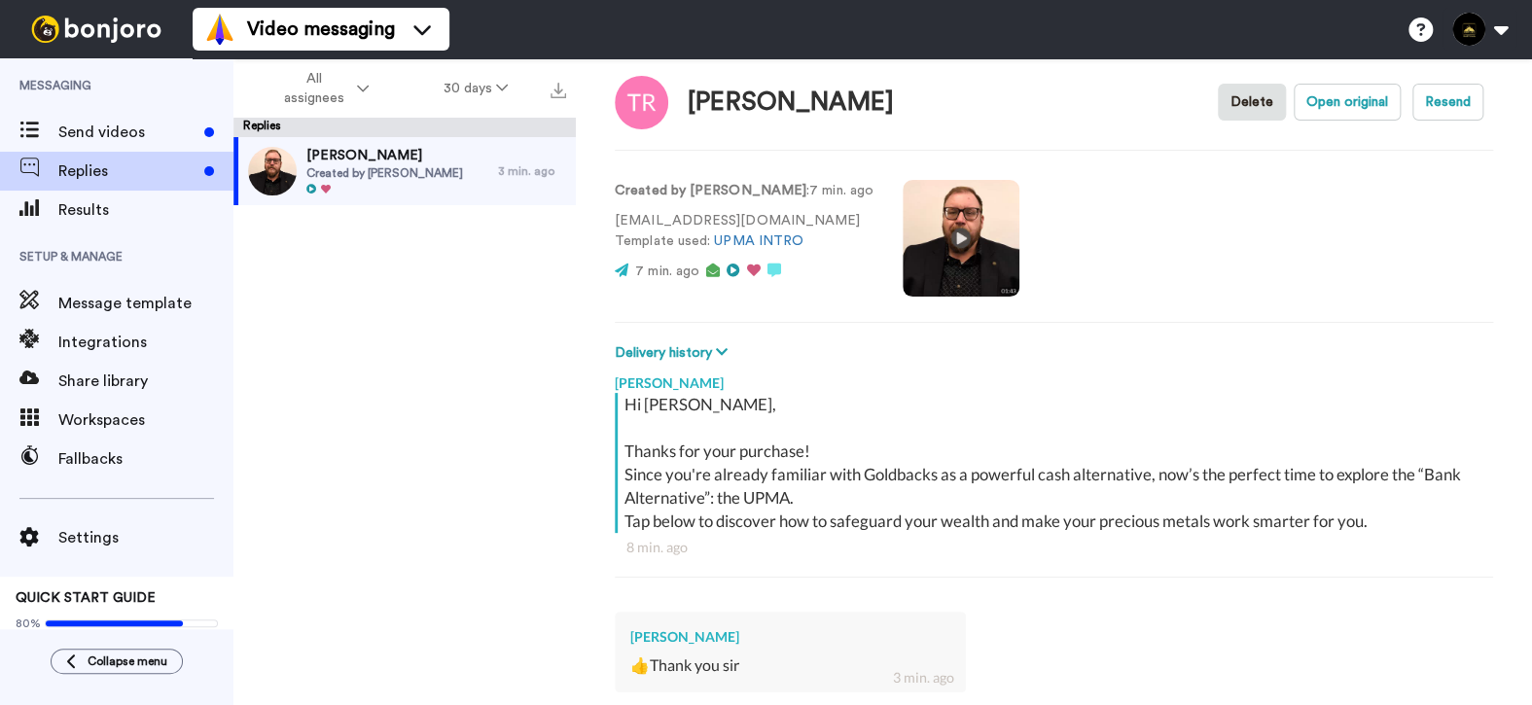
scroll to position [23, 0]
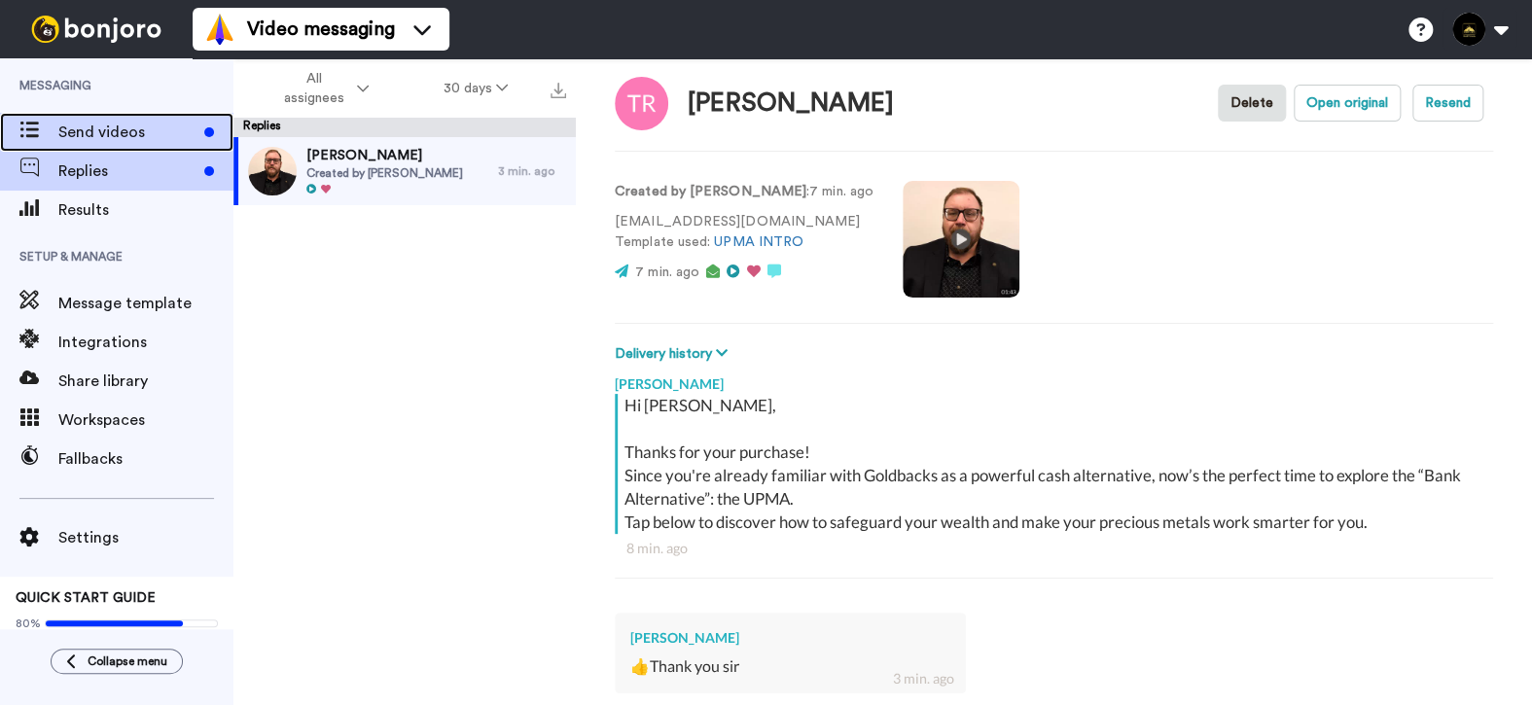
click at [122, 144] on div "Send videos" at bounding box center [116, 132] width 233 height 39
